Goal: Task Accomplishment & Management: Use online tool/utility

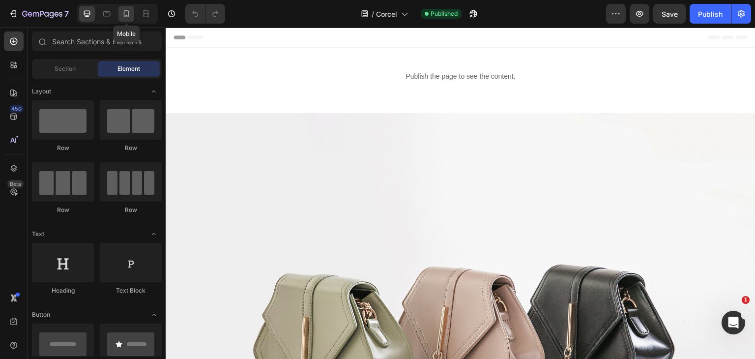
click at [120, 19] on div at bounding box center [126, 14] width 16 height 16
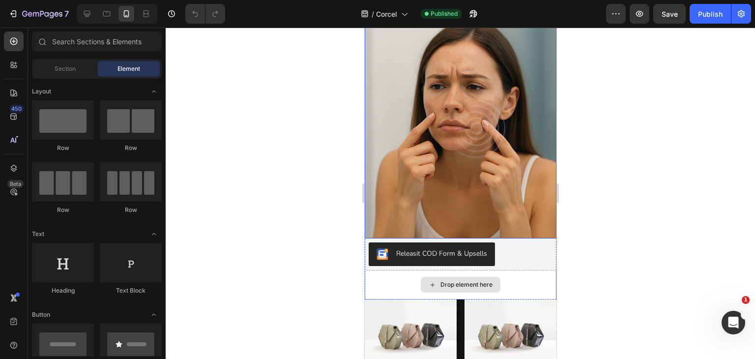
scroll to position [246, 0]
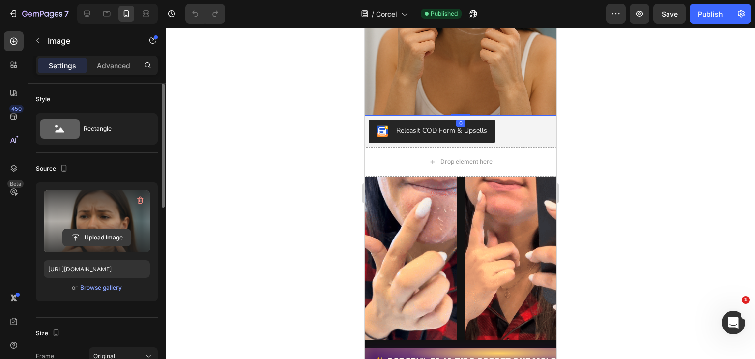
click at [112, 236] on input "file" at bounding box center [97, 237] width 68 height 17
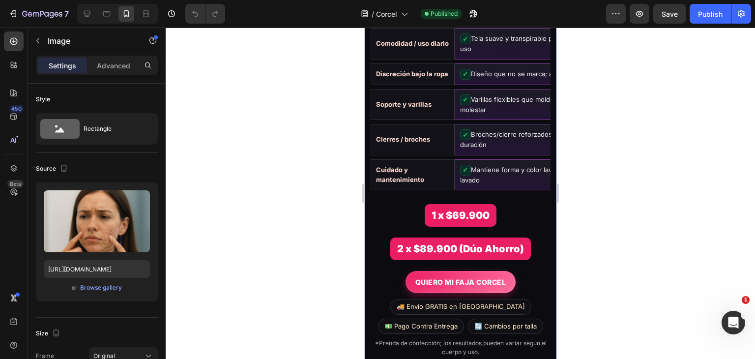
scroll to position [1950, 0]
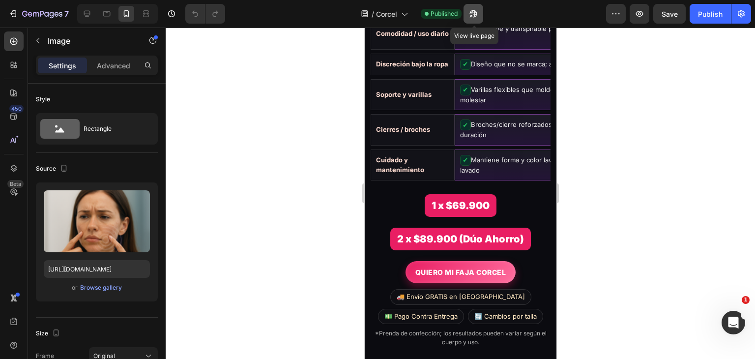
click at [470, 18] on icon "button" at bounding box center [473, 14] width 10 height 10
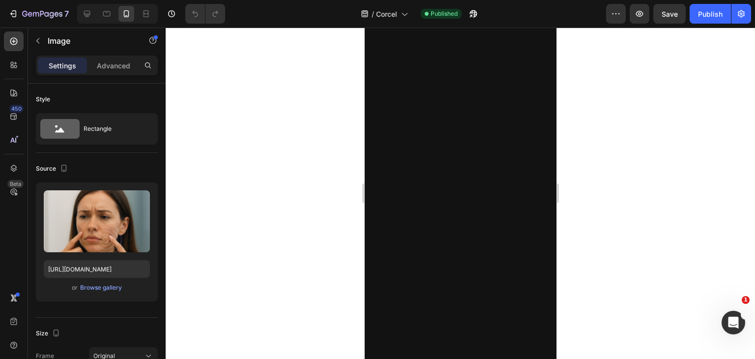
scroll to position [911, 0]
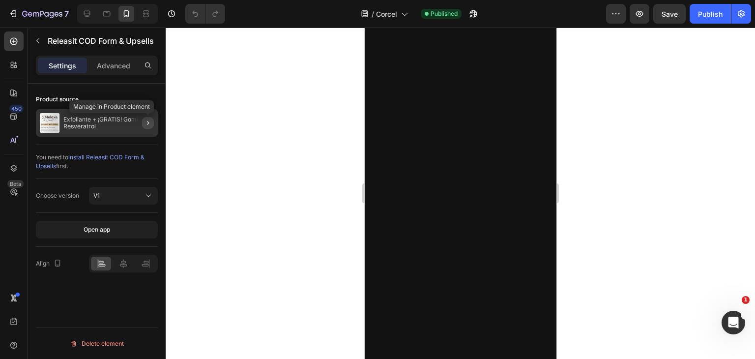
click at [147, 121] on icon "button" at bounding box center [148, 123] width 2 height 4
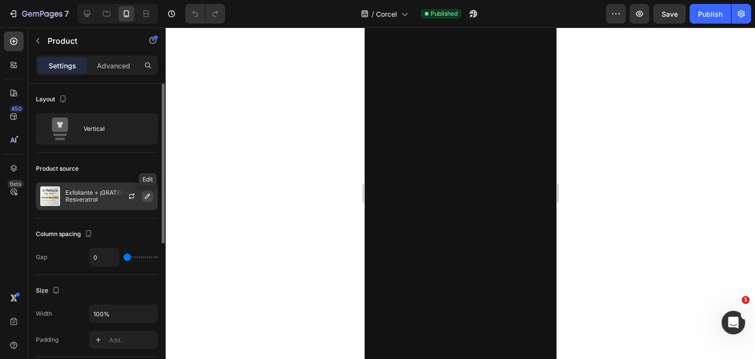
click at [149, 197] on icon "button" at bounding box center [147, 196] width 8 height 8
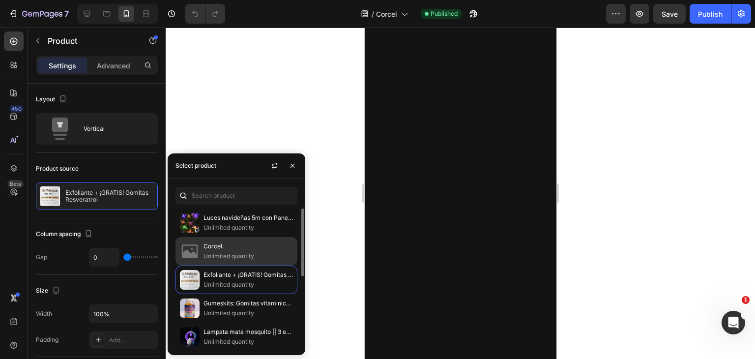
click at [235, 254] on p "Unlimited quantity" at bounding box center [247, 256] width 89 height 10
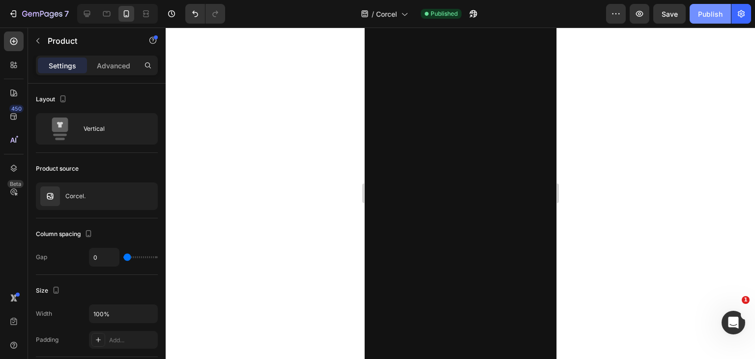
click at [698, 8] on button "Publish" at bounding box center [709, 14] width 41 height 20
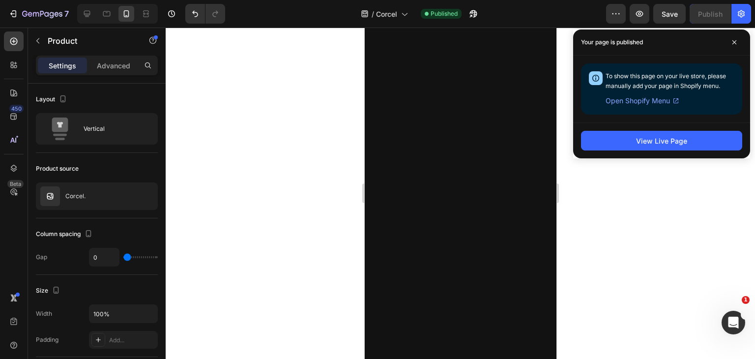
scroll to position [1390, 0]
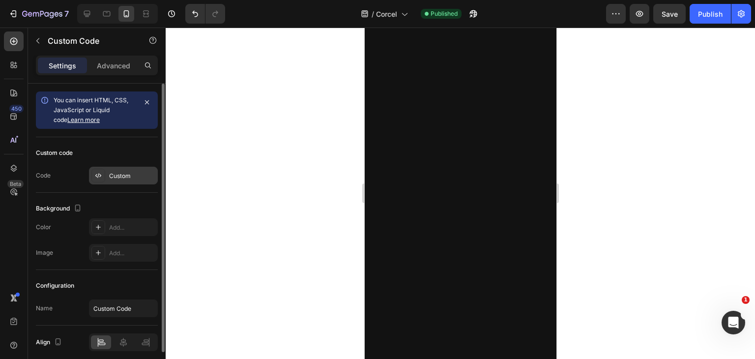
click at [124, 168] on div "Custom" at bounding box center [123, 176] width 69 height 18
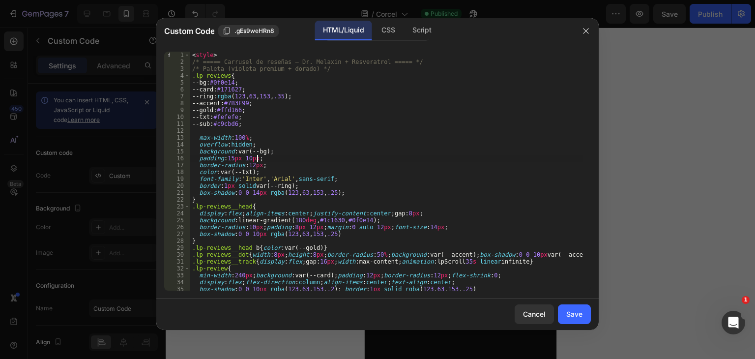
click at [318, 161] on div "< style > /* ===== Carrusel de reseñas – Dr. Melaxin + Resveratrol ===== */ /* …" at bounding box center [386, 178] width 393 height 253
type textarea "</div>"
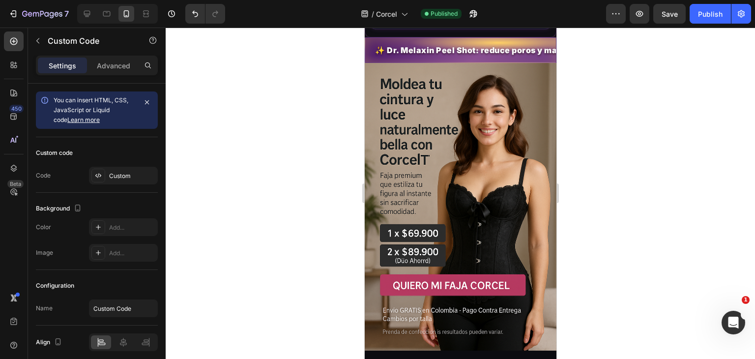
scroll to position [1502, 0]
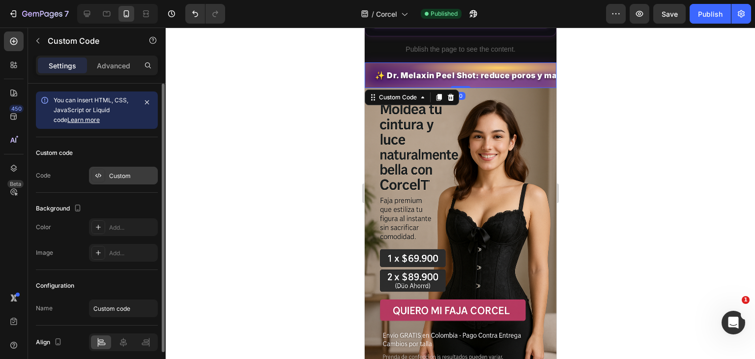
click at [114, 173] on div "Custom" at bounding box center [132, 175] width 46 height 9
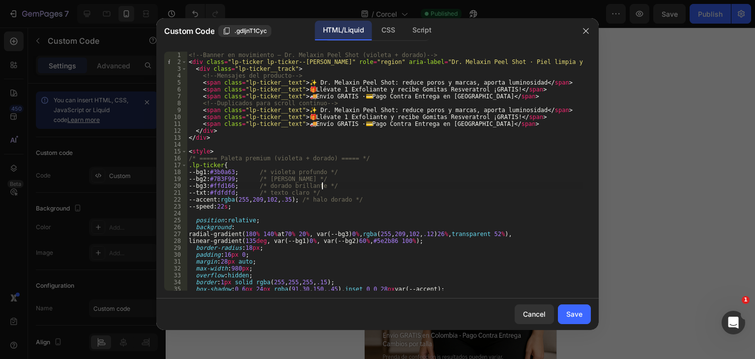
click at [322, 187] on div "<!-- Banner en movimiento – Dr. Melaxin Peel Shot (violeta + dorado) --> < div …" at bounding box center [385, 178] width 396 height 253
type textarea "</style>"
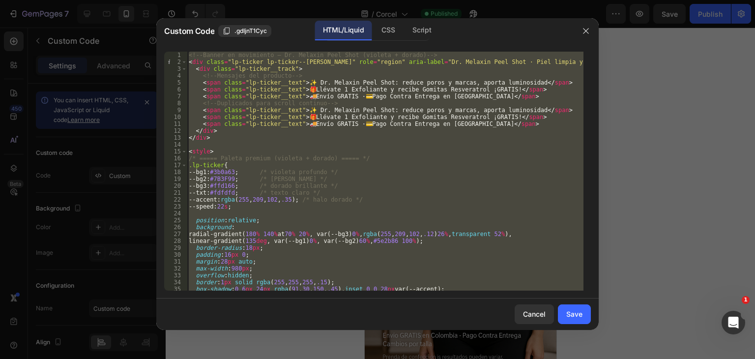
paste textarea
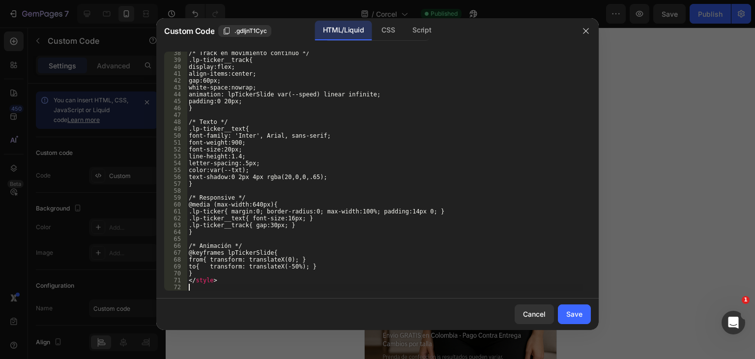
scroll to position [256, 0]
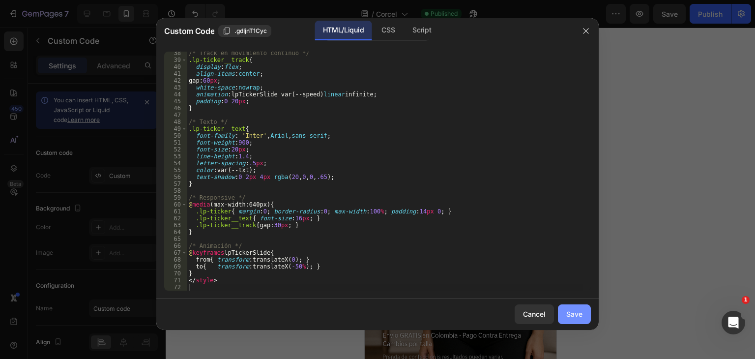
click at [562, 309] on button "Save" at bounding box center [574, 314] width 33 height 20
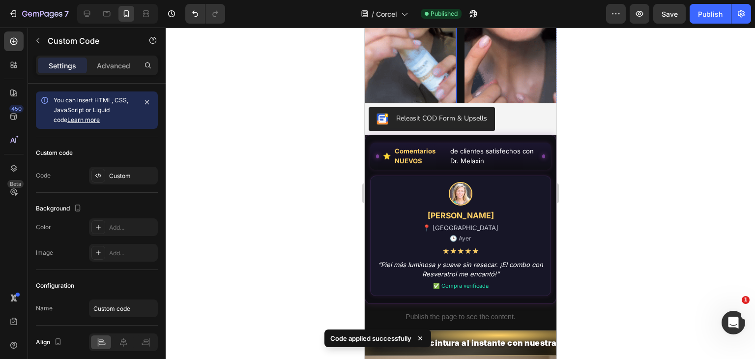
scroll to position [1236, 0]
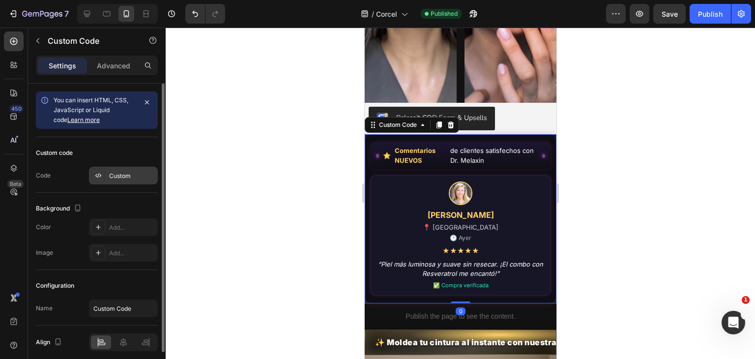
click at [102, 174] on div at bounding box center [98, 176] width 14 height 14
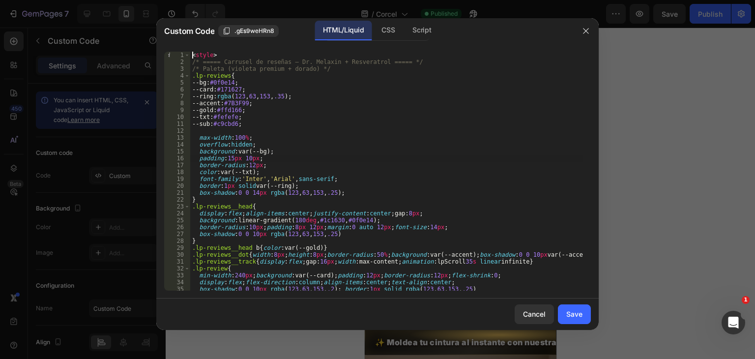
click at [318, 159] on div "< style > /* ===== Carrusel de reseñas – Dr. Melaxin + Resveratrol ===== */ /* …" at bounding box center [386, 178] width 393 height 253
type textarea "</div>"
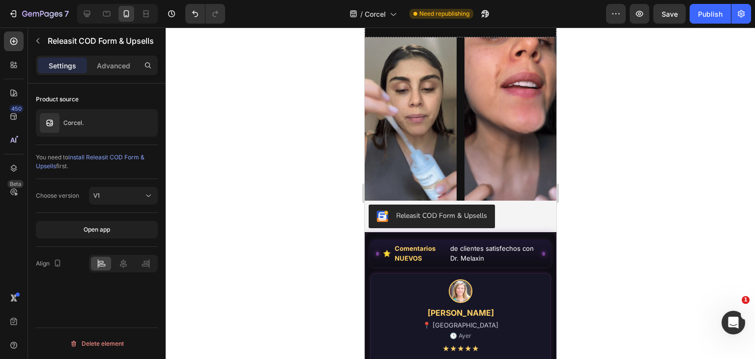
scroll to position [1142, 0]
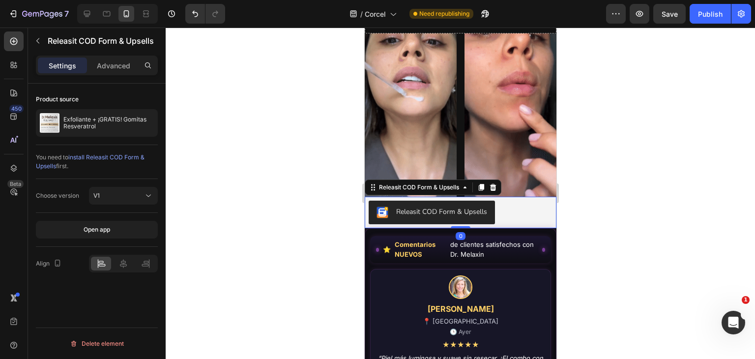
click at [440, 200] on button "Releasit COD Form & Upsells" at bounding box center [431, 212] width 126 height 24
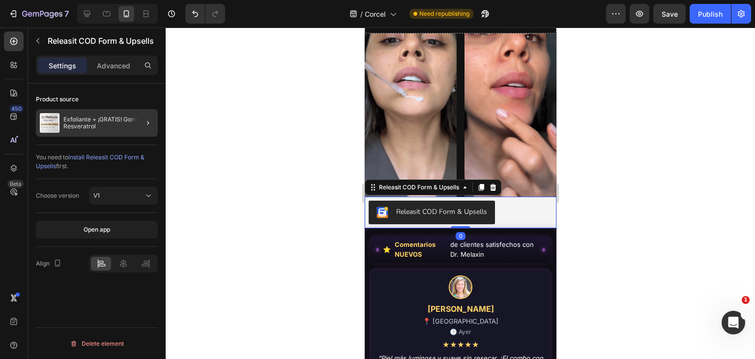
click at [132, 124] on div at bounding box center [144, 123] width 28 height 28
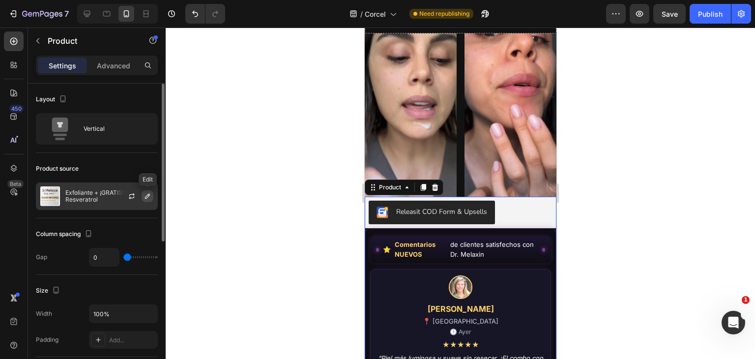
click at [144, 193] on icon "button" at bounding box center [147, 196] width 8 height 8
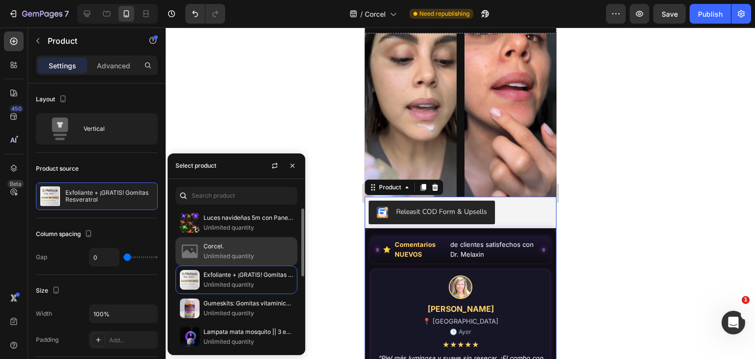
click at [239, 254] on p "Unlimited quantity" at bounding box center [247, 256] width 89 height 10
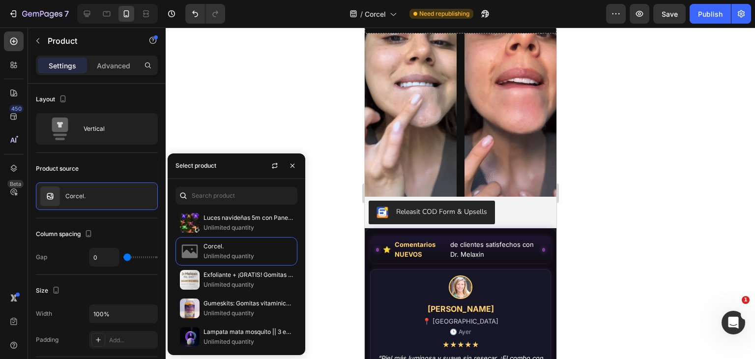
click at [291, 107] on div at bounding box center [460, 193] width 589 height 331
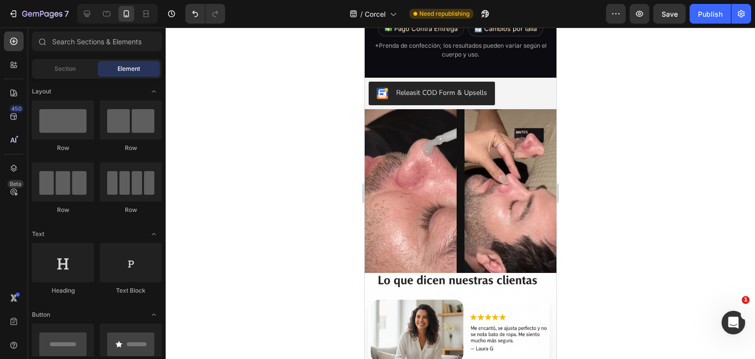
scroll to position [2244, 0]
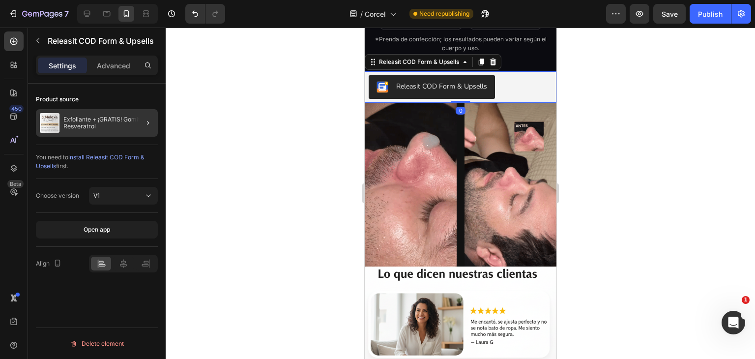
click at [149, 130] on div at bounding box center [144, 123] width 28 height 28
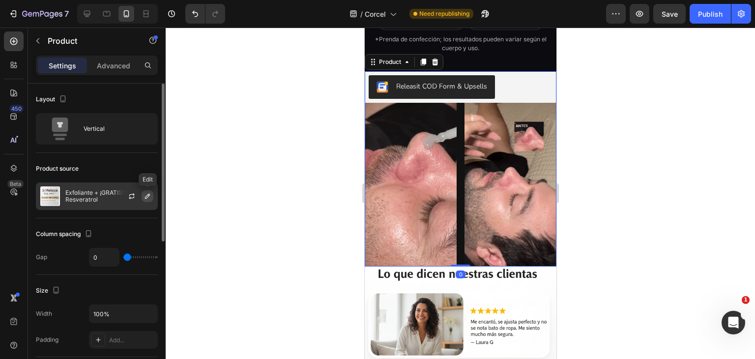
click at [147, 196] on icon "button" at bounding box center [147, 196] width 8 height 8
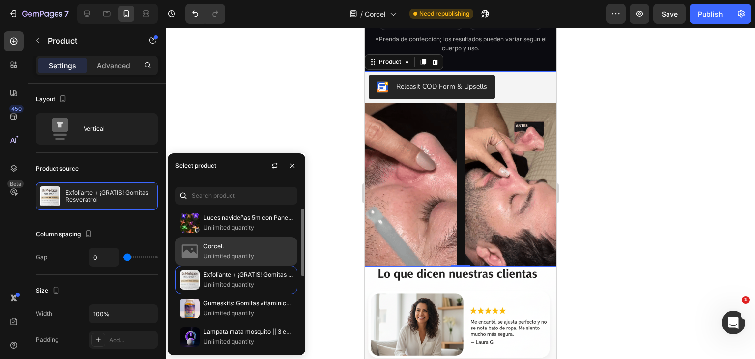
click at [248, 250] on p "Corcel." at bounding box center [247, 246] width 89 height 10
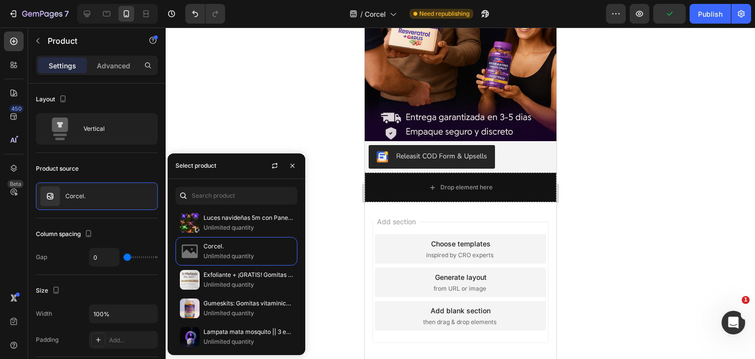
scroll to position [2953, 0]
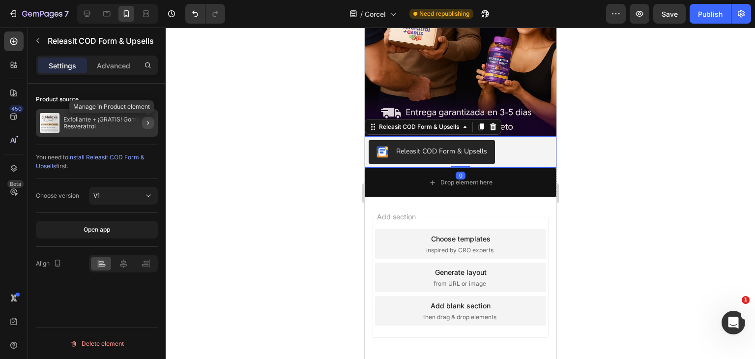
click at [148, 126] on icon "button" at bounding box center [148, 123] width 8 height 8
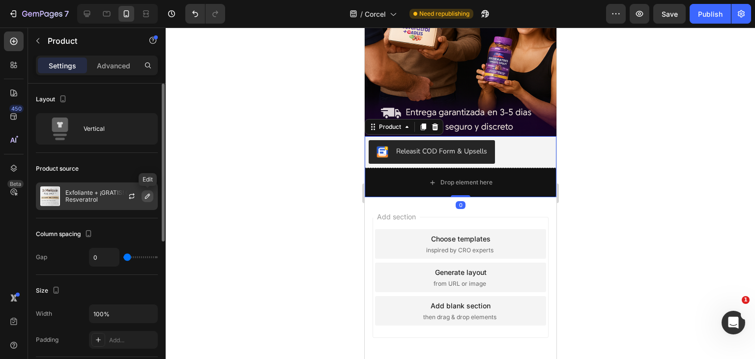
click at [145, 199] on icon "button" at bounding box center [147, 196] width 8 height 8
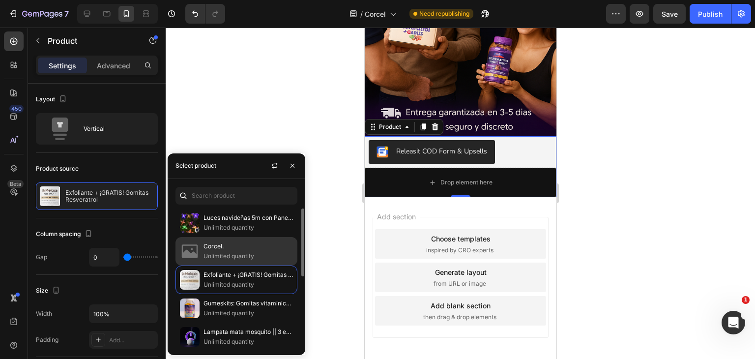
click at [222, 251] on p "Unlimited quantity" at bounding box center [247, 256] width 89 height 10
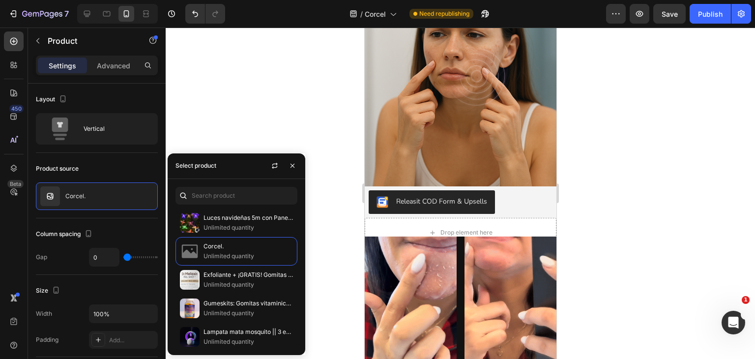
scroll to position [101, 0]
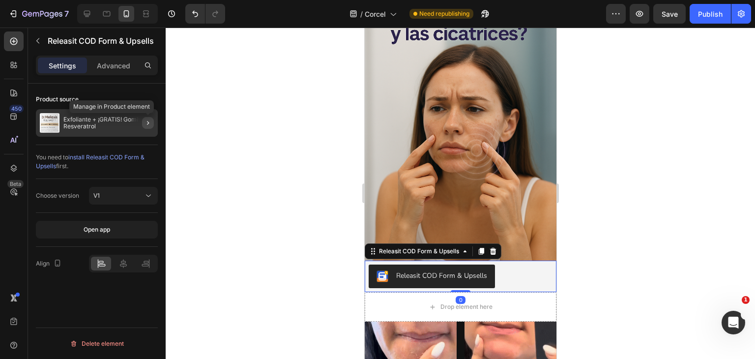
click at [143, 120] on button "button" at bounding box center [148, 123] width 12 height 12
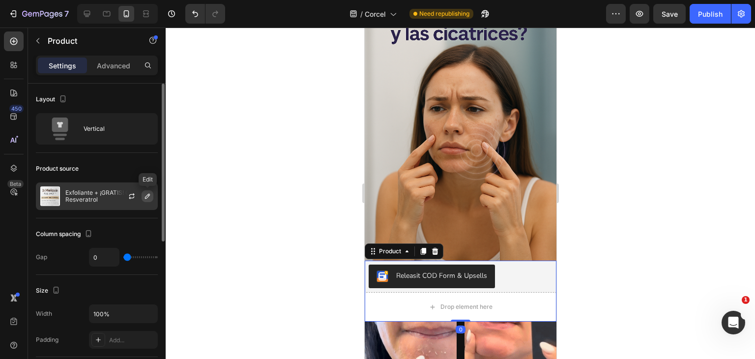
click at [148, 192] on icon "button" at bounding box center [147, 196] width 8 height 8
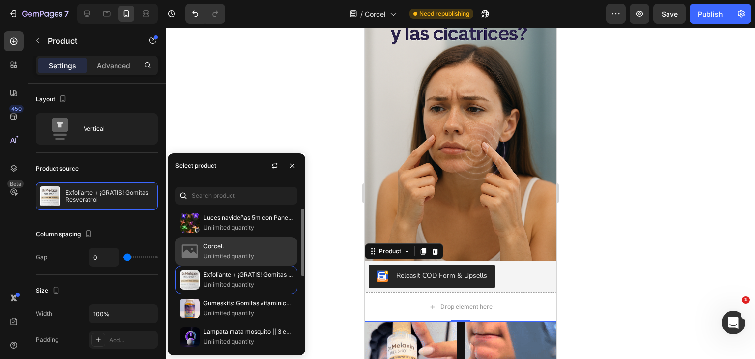
click at [266, 246] on p "Corcel." at bounding box center [247, 246] width 89 height 10
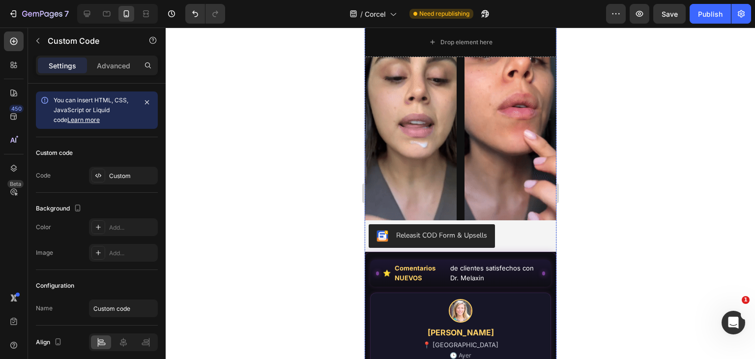
scroll to position [1118, 0]
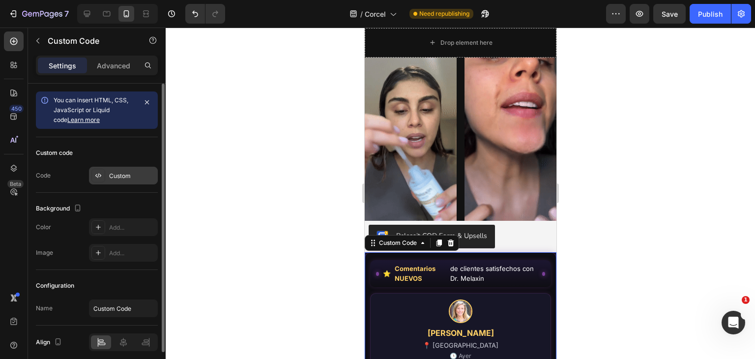
click at [124, 181] on div "Custom" at bounding box center [123, 176] width 69 height 18
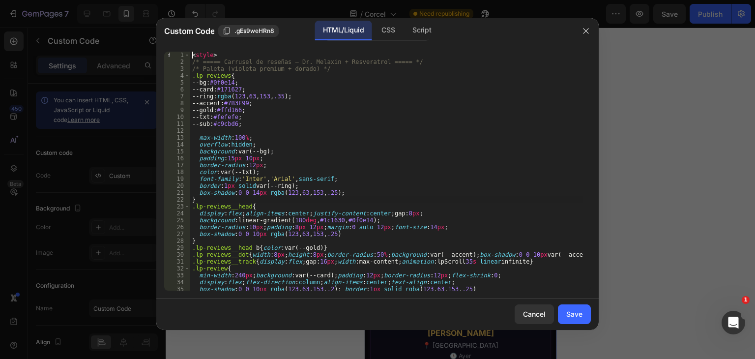
click at [323, 197] on div "< style > /* ===== Carrusel de reseñas – Dr. Melaxin + Resveratrol ===== */ /* …" at bounding box center [386, 178] width 393 height 253
type textarea "</div>"
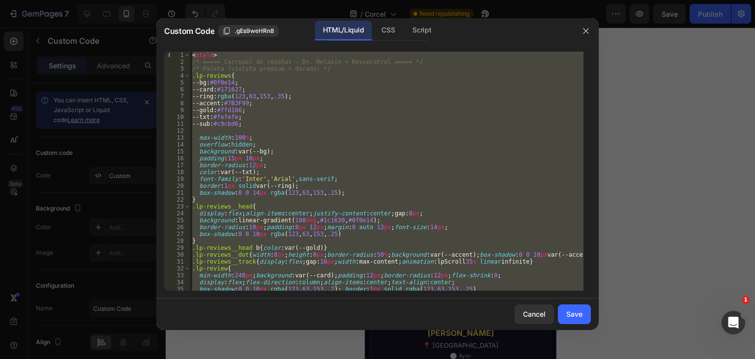
paste textarea
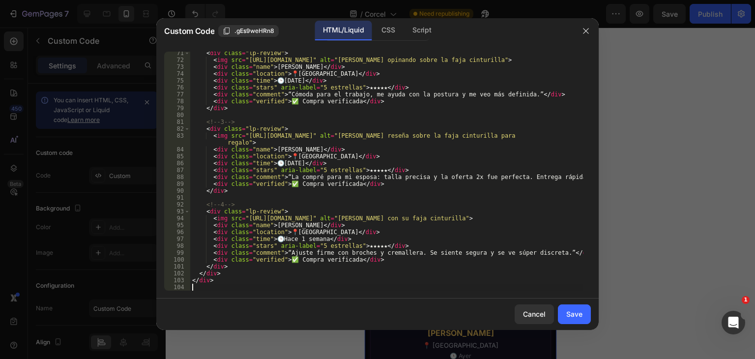
scroll to position [483, 0]
click at [580, 322] on button "Save" at bounding box center [574, 314] width 33 height 20
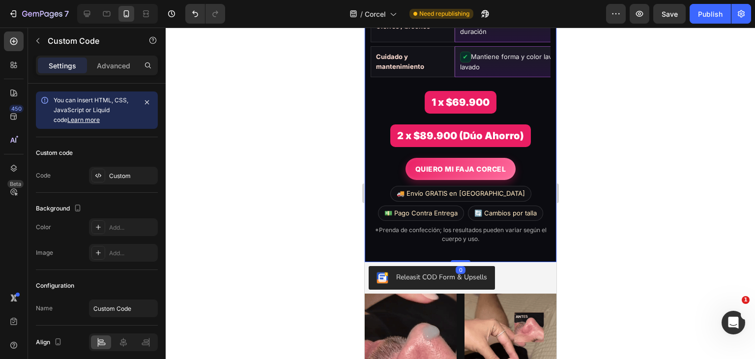
scroll to position [0, 151]
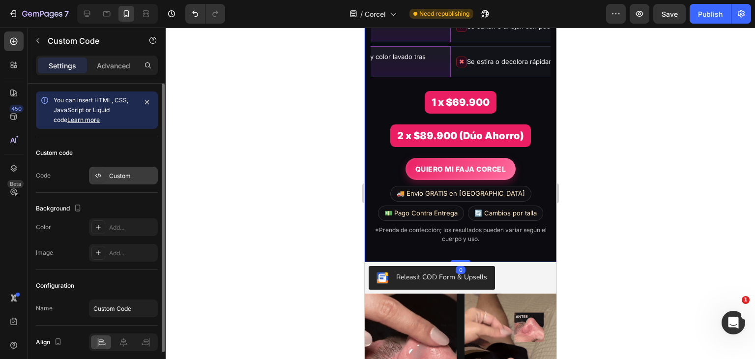
click at [132, 174] on div "Custom" at bounding box center [132, 175] width 46 height 9
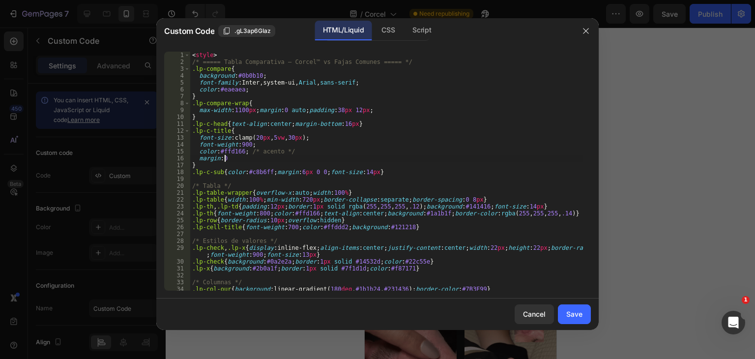
click at [370, 156] on div "< style > /* ===== Tabla Comparativa – Corcel™ vs Fajas Comunes ===== */ .lp-co…" at bounding box center [386, 178] width 393 height 253
type textarea "</section>"
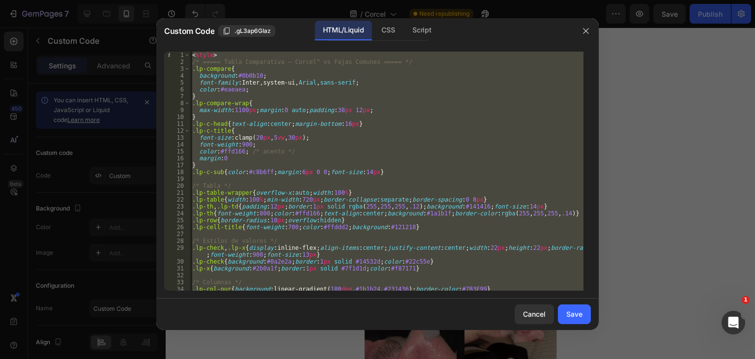
paste textarea
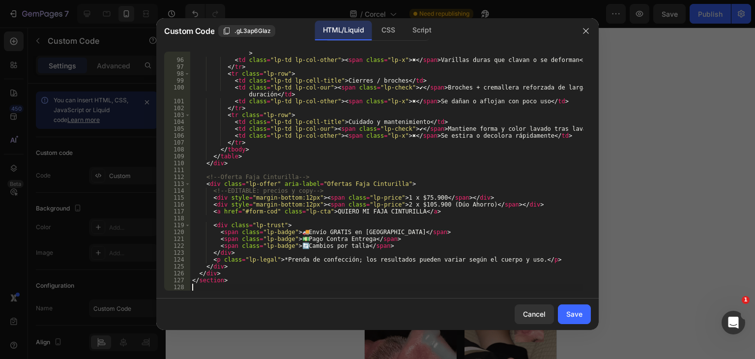
scroll to position [676, 0]
click at [578, 309] on div "Save" at bounding box center [574, 314] width 16 height 10
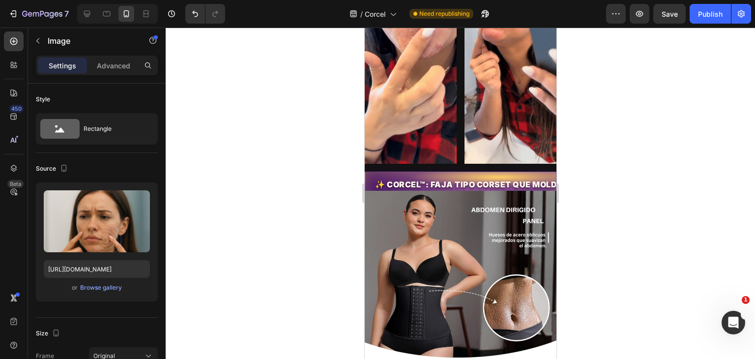
scroll to position [533, 0]
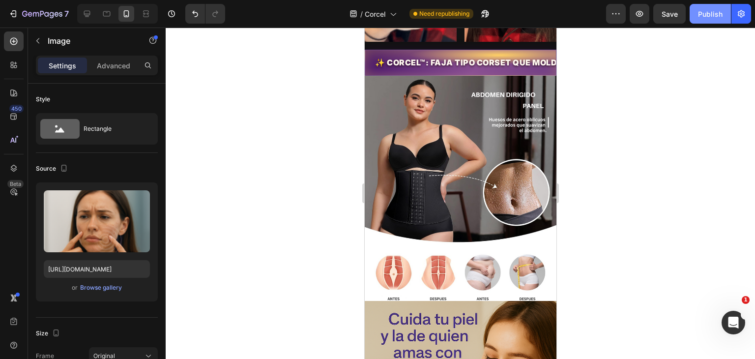
click at [700, 15] on div "Publish" at bounding box center [710, 14] width 25 height 10
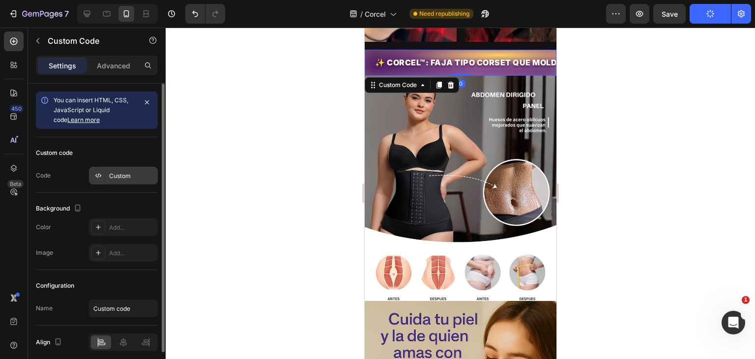
click at [129, 173] on div "Custom" at bounding box center [132, 175] width 46 height 9
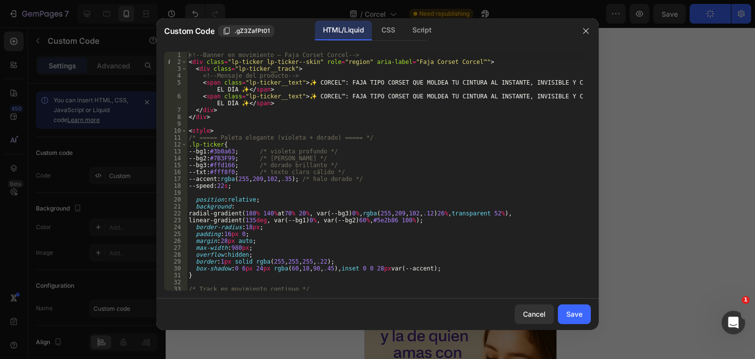
type textarea "<span class="lp-ticker__text">✨ CORCEL™: FAJA TIPO CORSET QUE MOLDEA TU CINTURA…"
drag, startPoint x: 198, startPoint y: 94, endPoint x: 387, endPoint y: 105, distance: 188.5
click at [387, 105] on div "<!-- Banner en movimiento – Faja Corset Corcel --> < div class = "lp-ticker lp-…" at bounding box center [385, 178] width 396 height 253
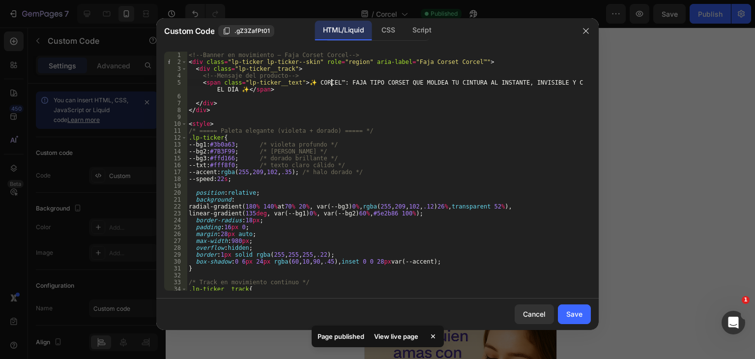
click at [332, 80] on div "<!-- Banner en movimiento – Faja Corset Corcel --> < div class = "lp-ticker lp-…" at bounding box center [385, 178] width 396 height 253
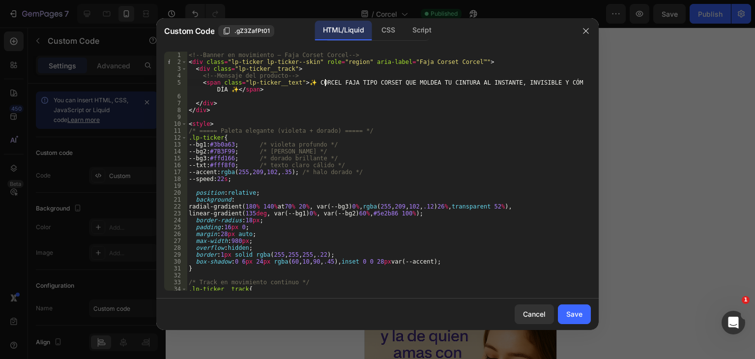
type textarea "<span class="lp-ticker__text">✨ CORCE FAJA TIPO CORSET QUE MOLDEA TU CINTURA AL…"
click at [576, 317] on div "Save" at bounding box center [574, 314] width 16 height 10
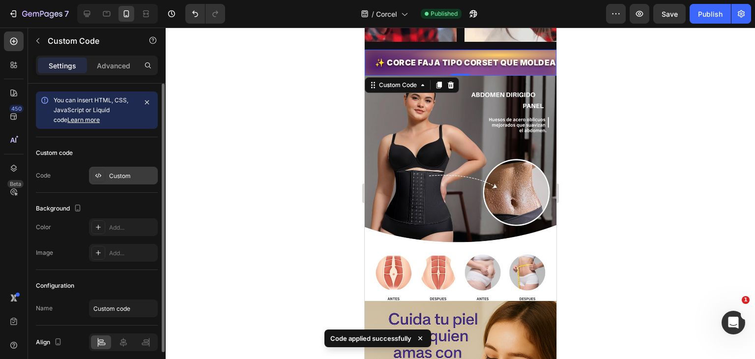
click at [126, 171] on div "Custom" at bounding box center [132, 175] width 46 height 9
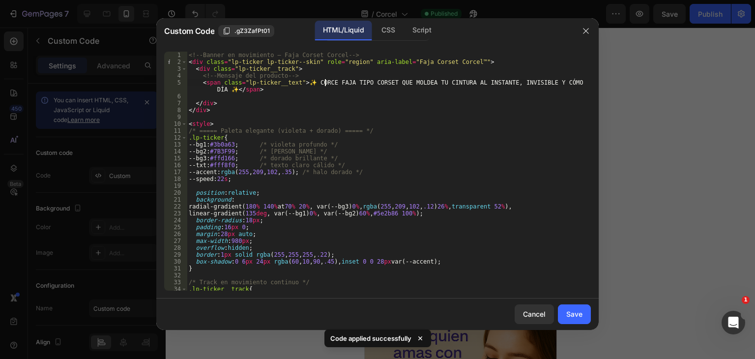
click at [326, 84] on div "<!-- Banner en movimiento – Faja Corset Corcel --> < div class = "lp-ticker lp-…" at bounding box center [385, 178] width 396 height 253
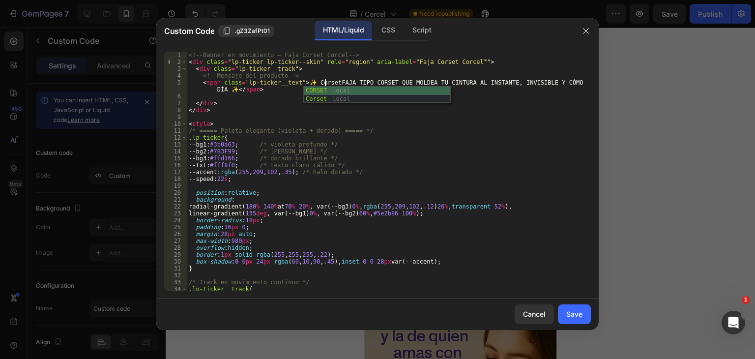
scroll to position [0, 12]
type textarea "<span class="lp-ticker__text">✨ Corset FAJA TIPO CORSET QUE MOLDEA TU CINTURA A…"
click at [578, 315] on div "Save" at bounding box center [574, 314] width 16 height 10
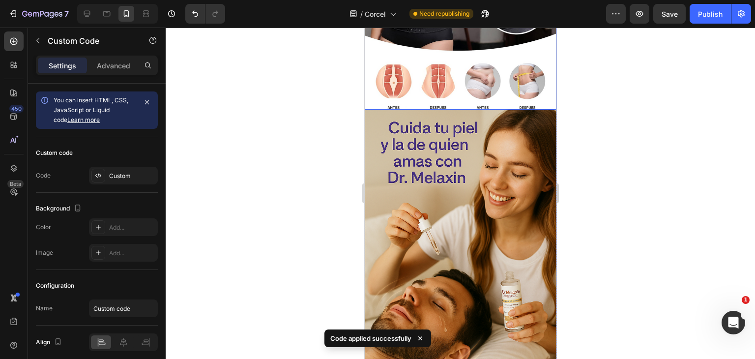
scroll to position [762, 0]
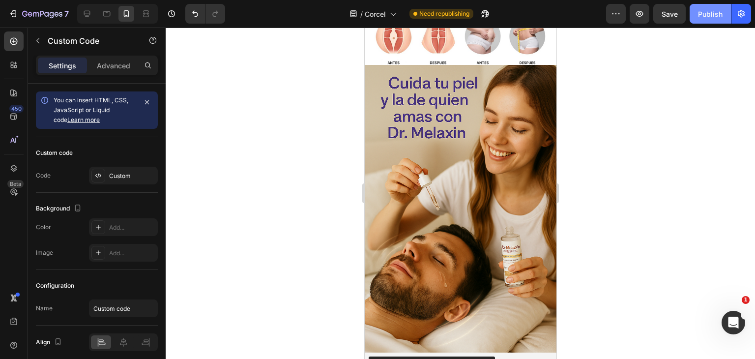
click at [700, 12] on div "Publish" at bounding box center [710, 14] width 25 height 10
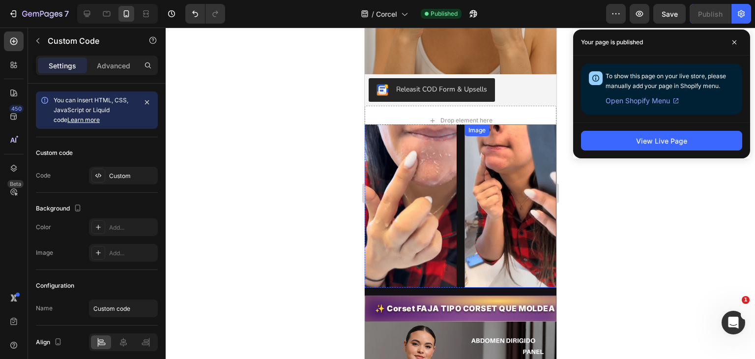
scroll to position [283, 0]
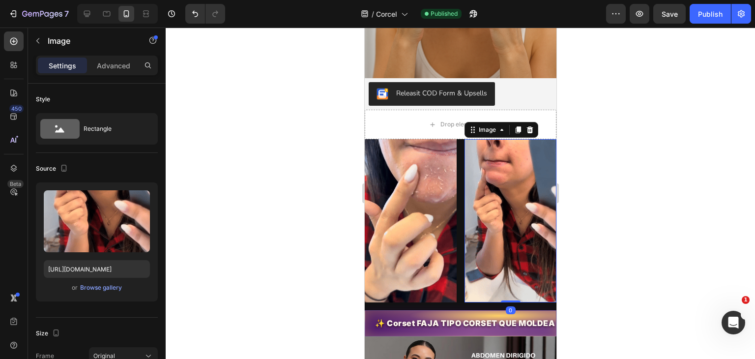
click at [494, 155] on img at bounding box center [510, 220] width 92 height 163
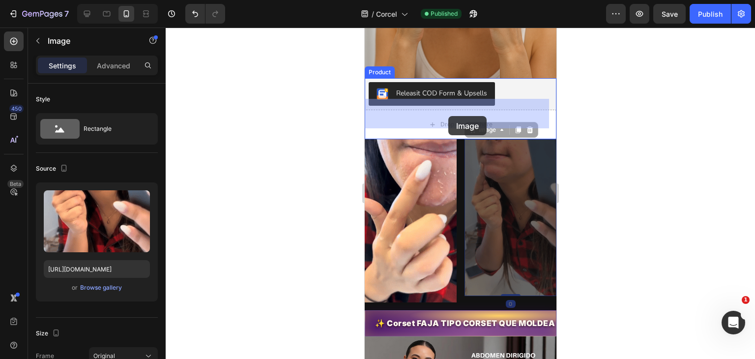
drag, startPoint x: 494, startPoint y: 155, endPoint x: 447, endPoint y: 116, distance: 61.1
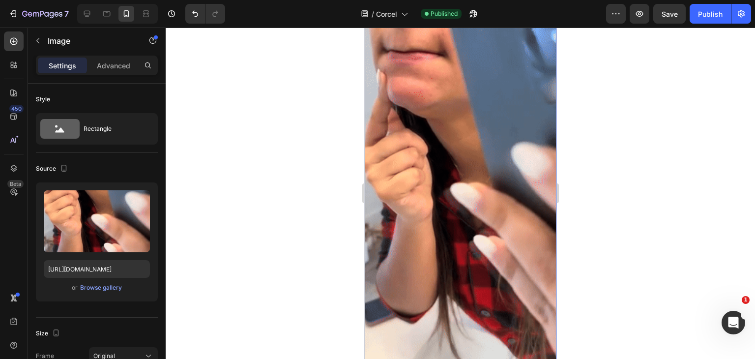
scroll to position [373, 0]
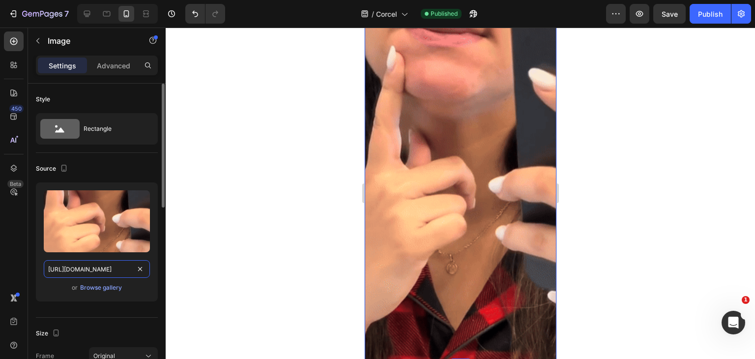
click at [113, 264] on input "[URL][DOMAIN_NAME]" at bounding box center [97, 269] width 106 height 18
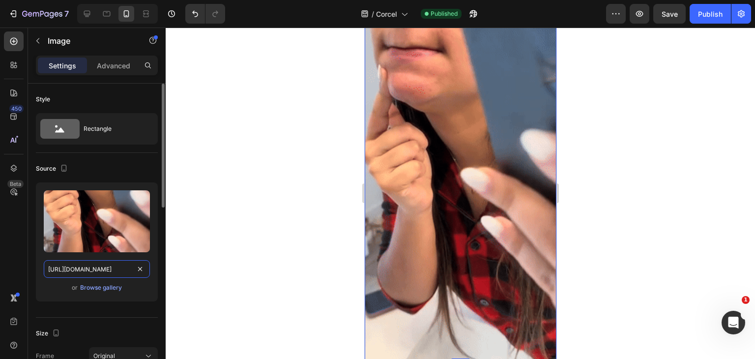
paste input "[DOMAIN_NAME][URL]"
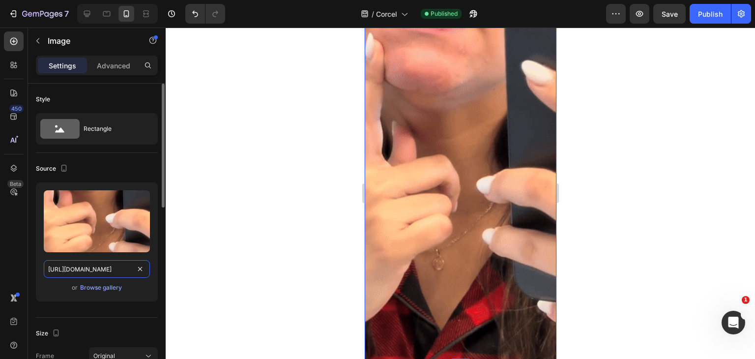
type input "[URL][DOMAIN_NAME]"
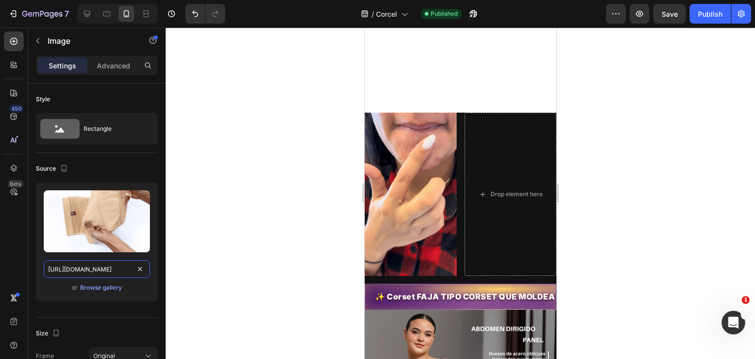
scroll to position [466, 0]
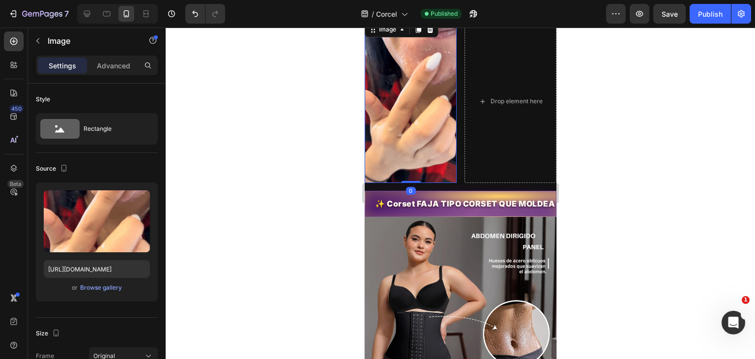
click at [433, 123] on img at bounding box center [410, 101] width 92 height 163
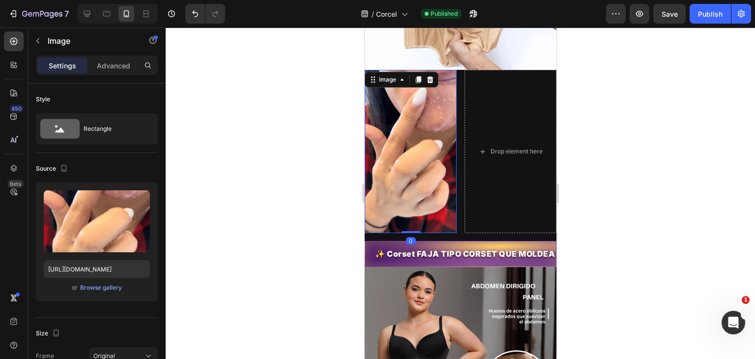
scroll to position [415, 0]
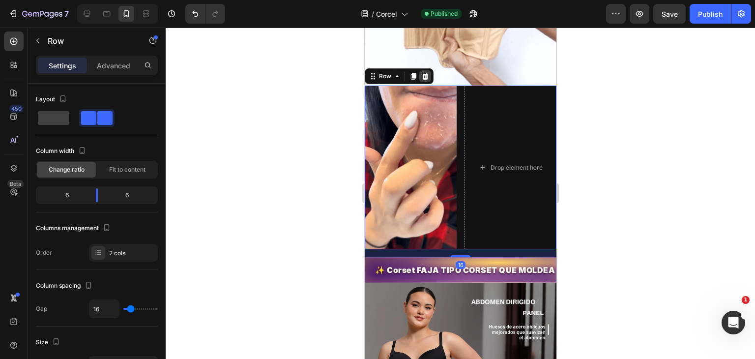
click at [424, 73] on icon at bounding box center [425, 76] width 6 height 7
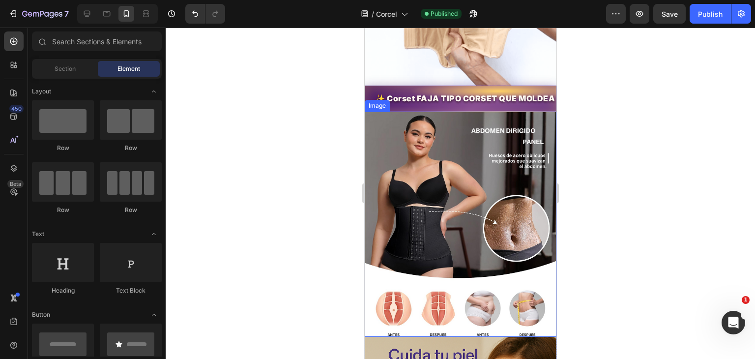
scroll to position [206, 0]
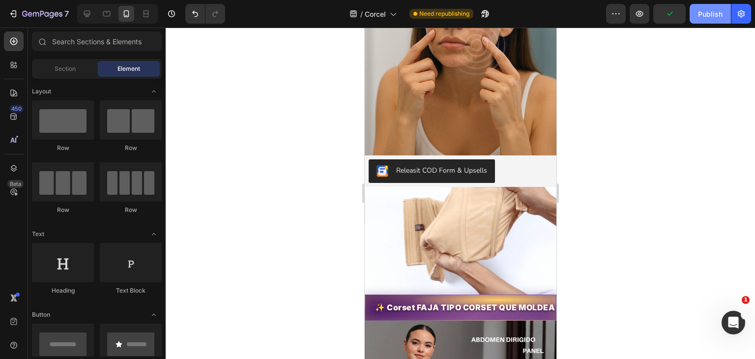
click at [707, 16] on div "Publish" at bounding box center [710, 14] width 25 height 10
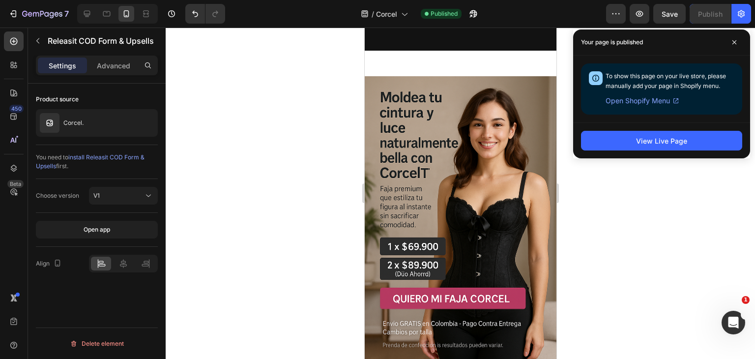
scroll to position [1468, 0]
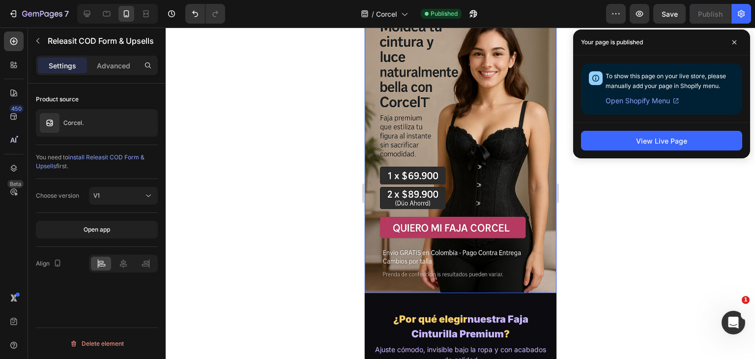
click at [441, 164] on img at bounding box center [460, 148] width 192 height 287
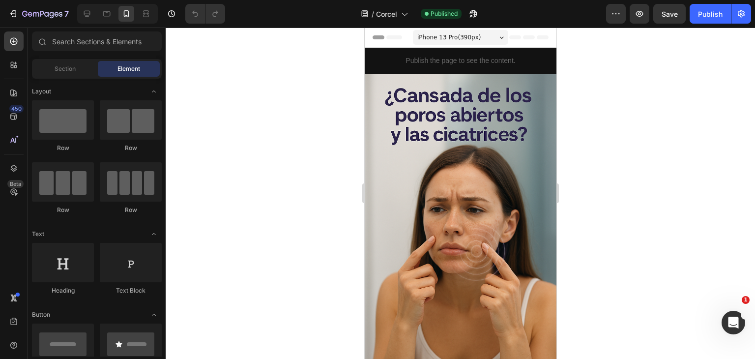
click at [637, 275] on div at bounding box center [460, 193] width 589 height 331
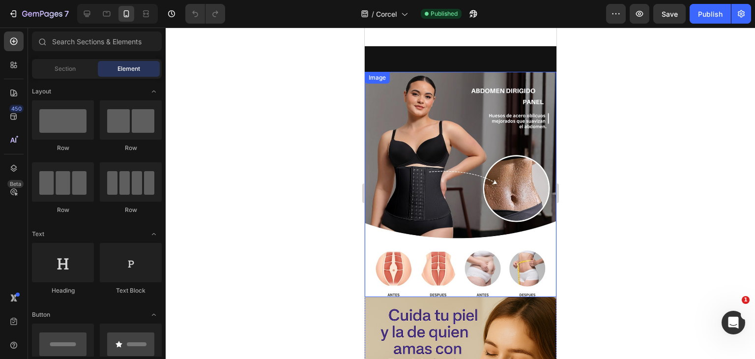
scroll to position [657, 0]
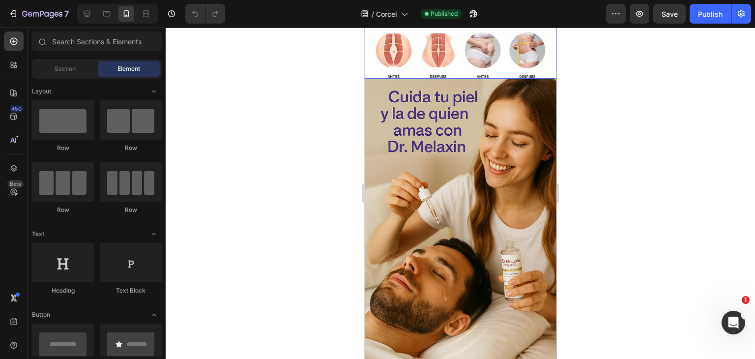
click at [455, 212] on img at bounding box center [460, 222] width 192 height 287
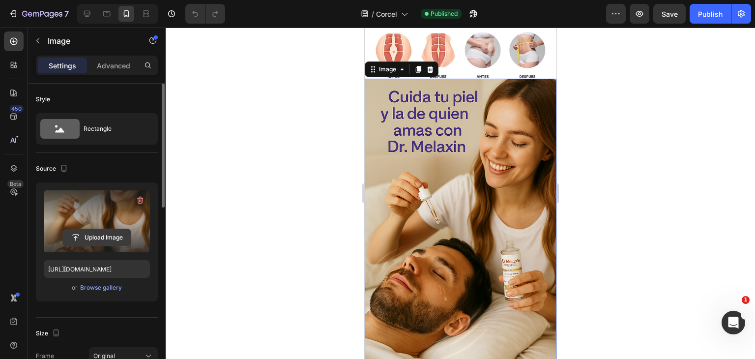
click at [111, 233] on input "file" at bounding box center [97, 237] width 68 height 17
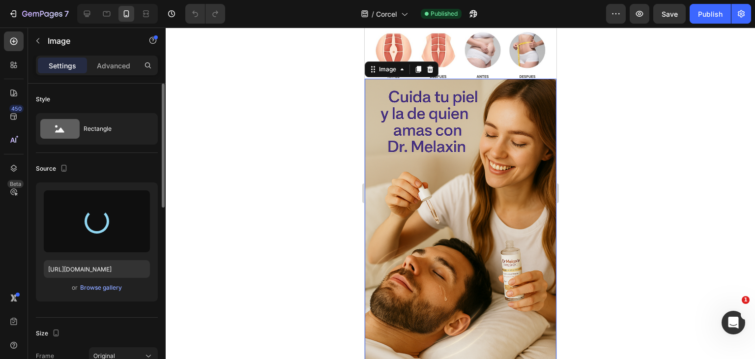
type input "https://cdn.shopify.com/s/files/1/0755/2558/7199/files/gempages_566434769475208…"
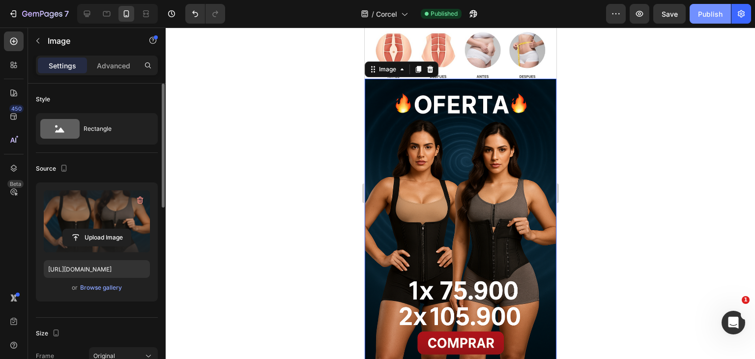
click at [708, 13] on div "Publish" at bounding box center [710, 14] width 25 height 10
